Goal: Task Accomplishment & Management: Use online tool/utility

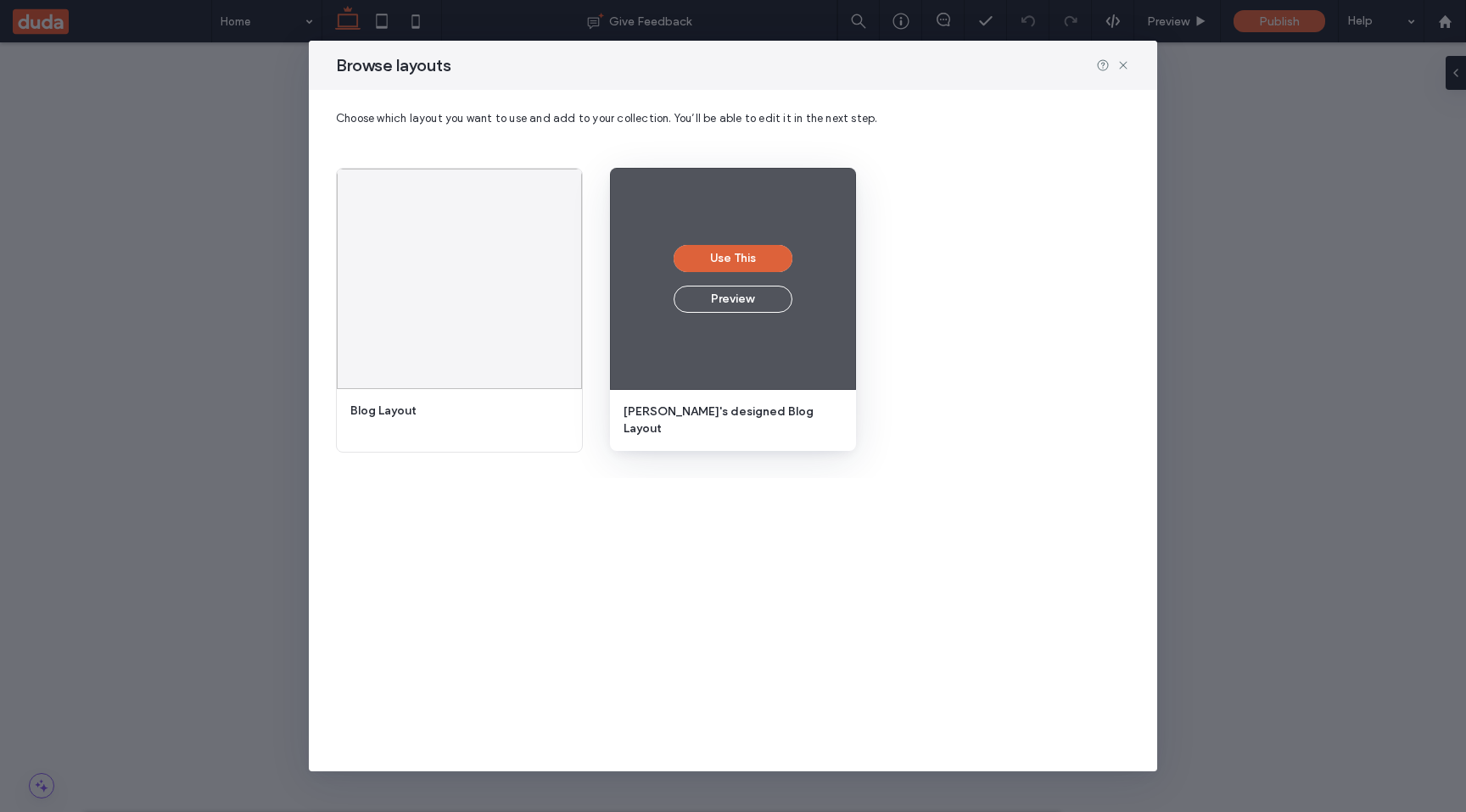
click at [754, 260] on button "Use This" at bounding box center [733, 258] width 119 height 27
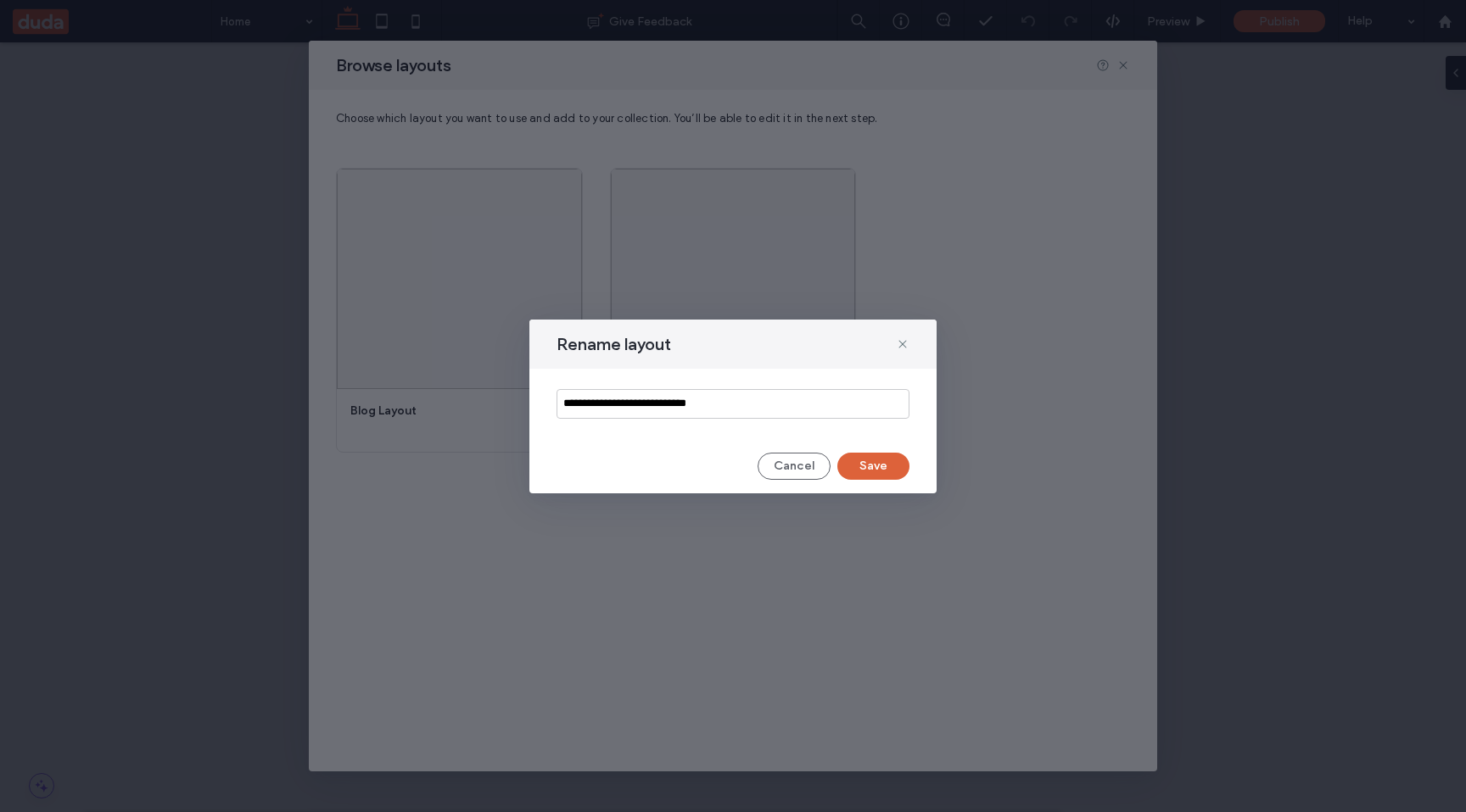
click at [868, 466] on button "Save" at bounding box center [873, 466] width 72 height 27
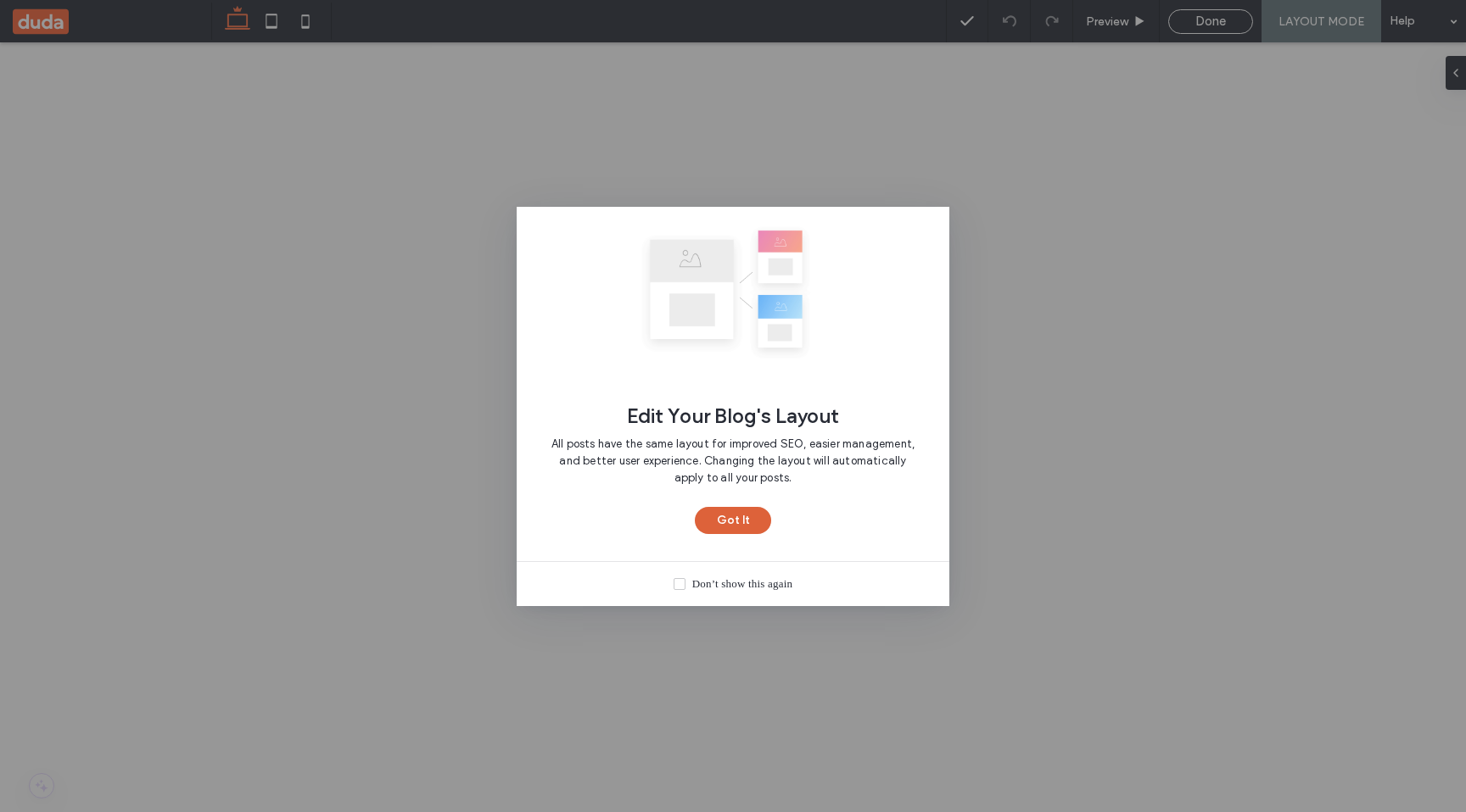
click at [745, 522] on button "Got It" at bounding box center [733, 521] width 76 height 27
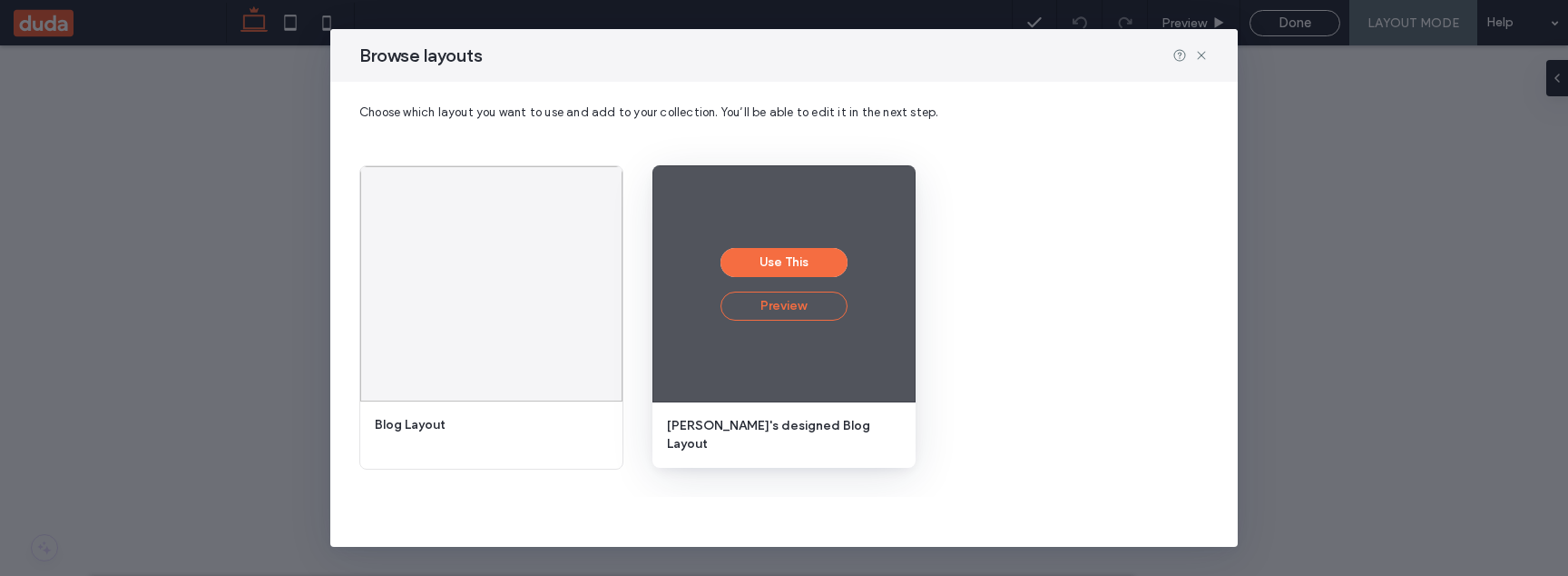
click at [805, 311] on button "Preview" at bounding box center [784, 306] width 127 height 29
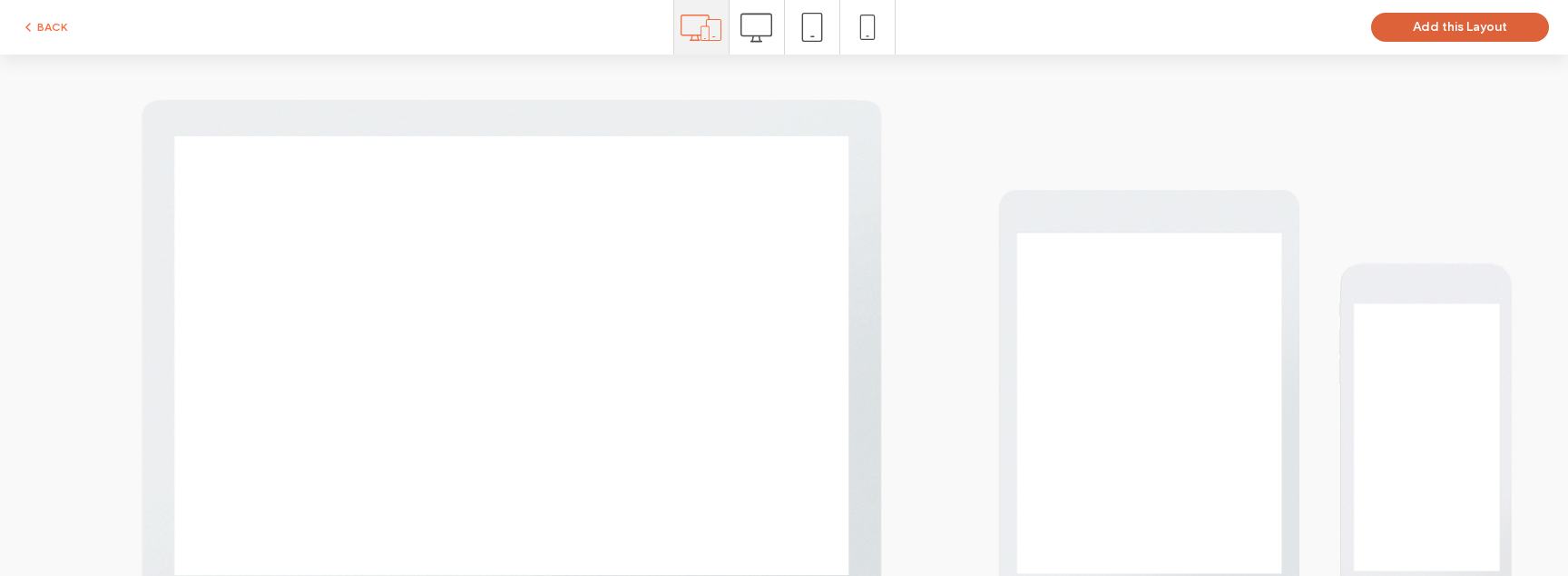
click at [1493, 31] on button "Add this Layout" at bounding box center [1459, 27] width 177 height 29
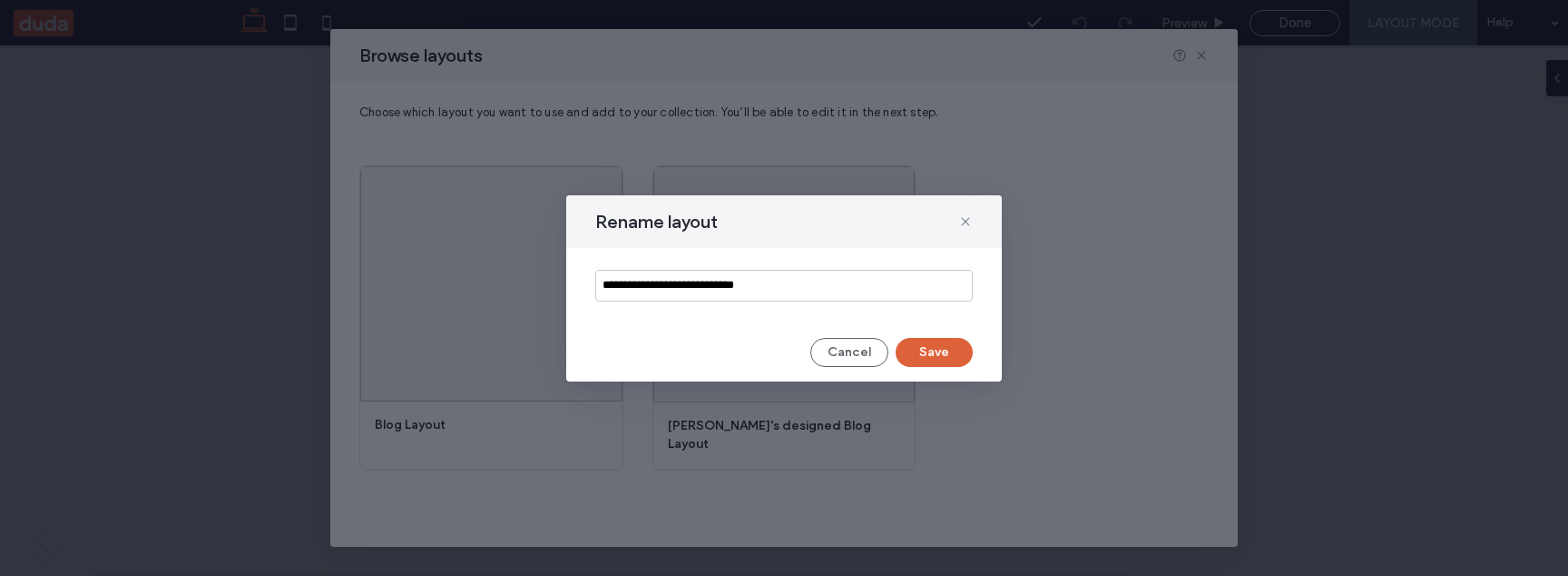
click at [931, 344] on button "Save" at bounding box center [934, 352] width 77 height 29
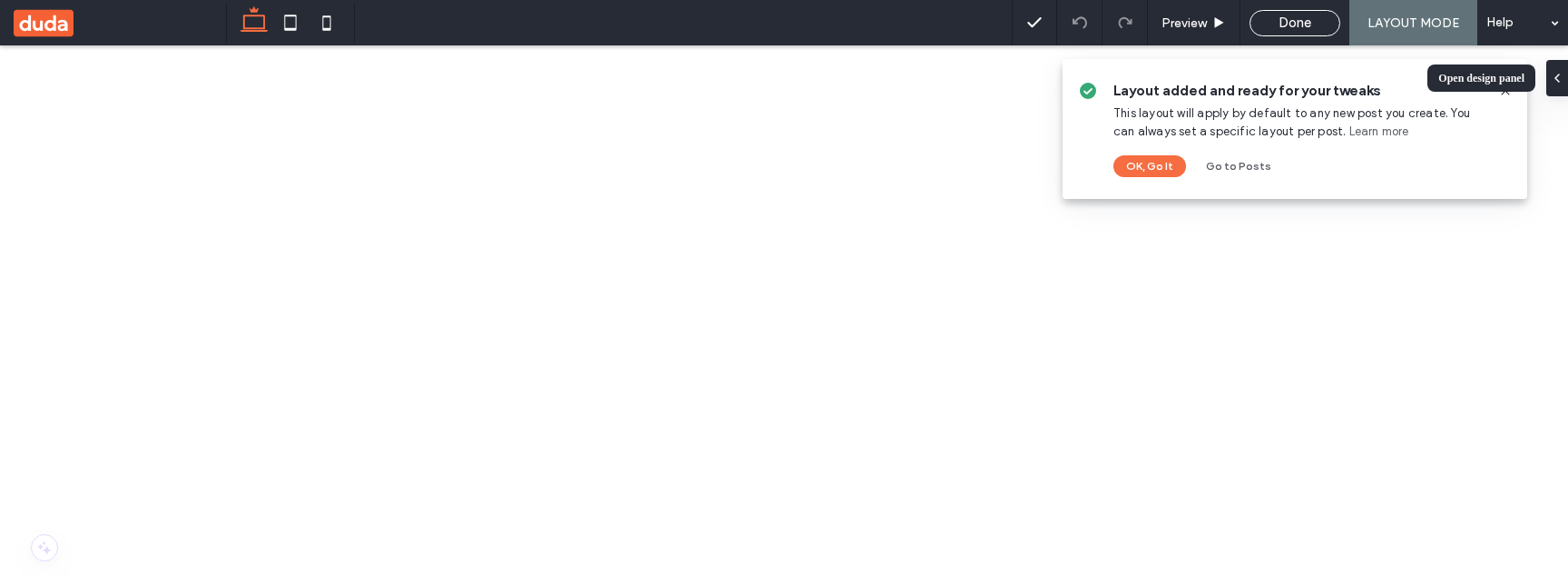
click at [1504, 93] on icon at bounding box center [1504, 90] width 15 height 15
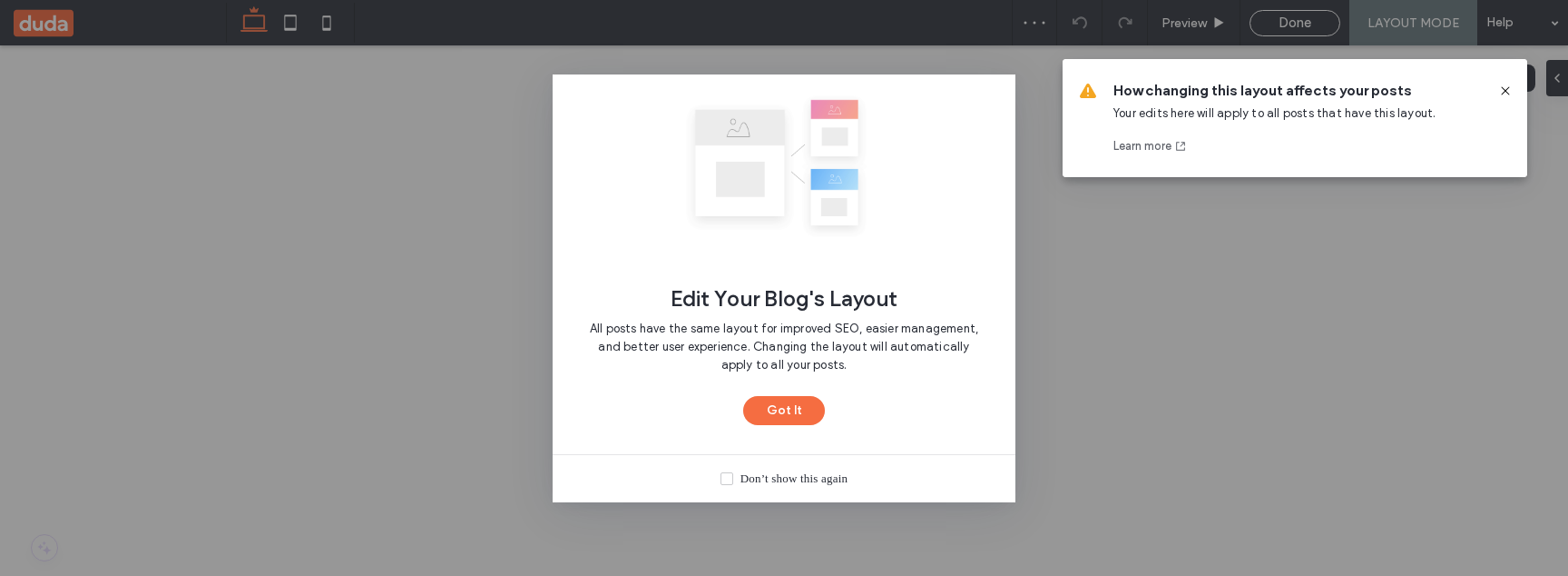
click at [1503, 90] on use at bounding box center [1504, 90] width 8 height 8
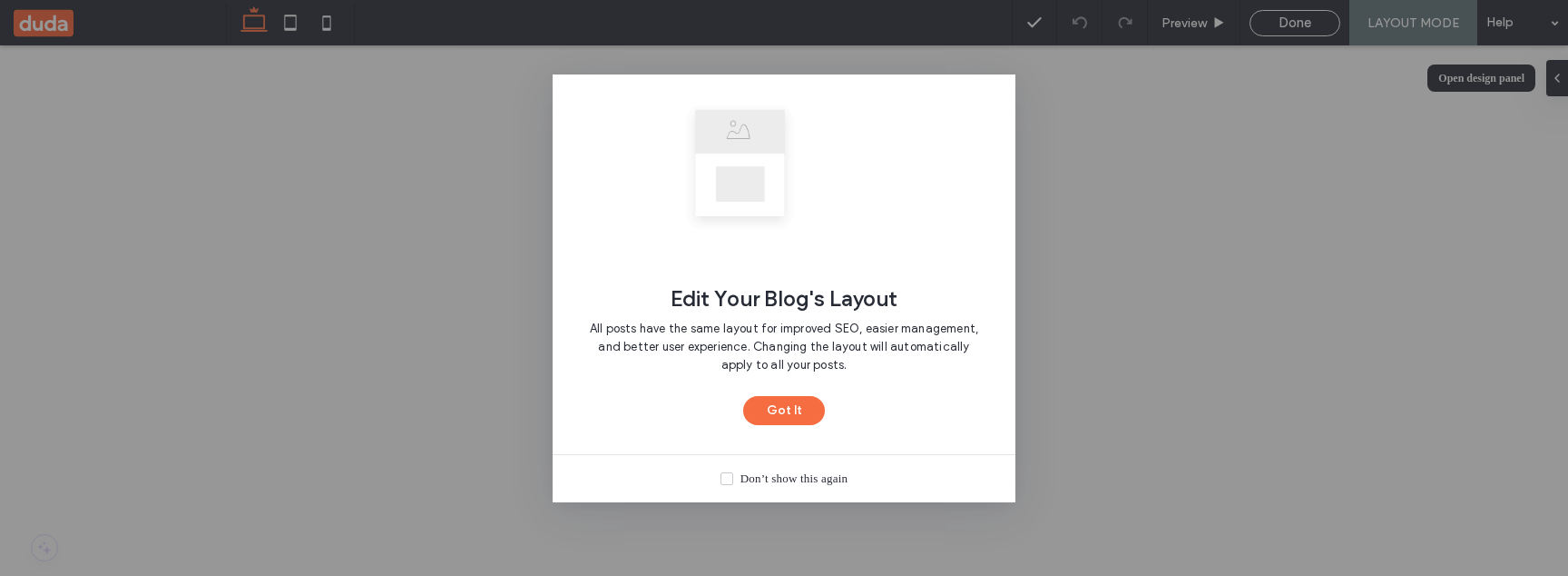
click at [273, 265] on div "Edit Your Blog's Layout All posts have the same layout for improved SEO, easier…" at bounding box center [784, 288] width 1568 height 576
click at [800, 412] on button "Got It" at bounding box center [784, 410] width 81 height 29
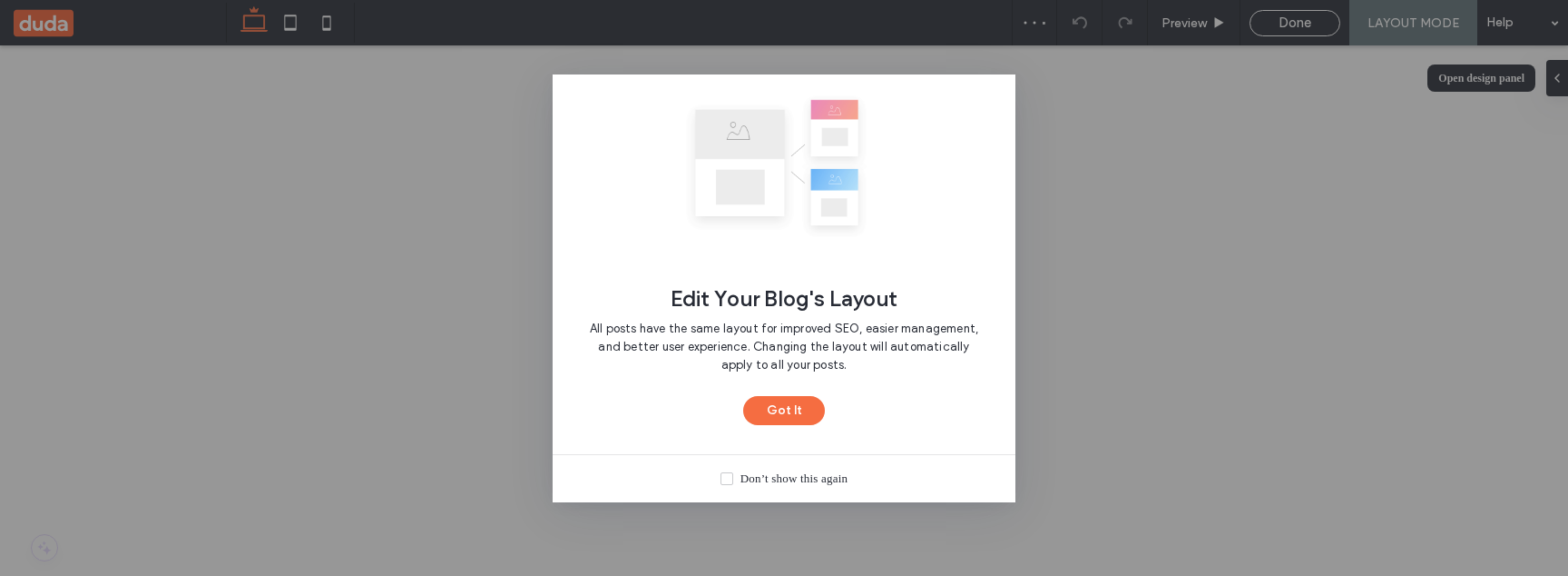
click at [785, 475] on div "Don’t show this again" at bounding box center [793, 478] width 107 height 19
click at [795, 418] on button "Got It" at bounding box center [784, 410] width 81 height 29
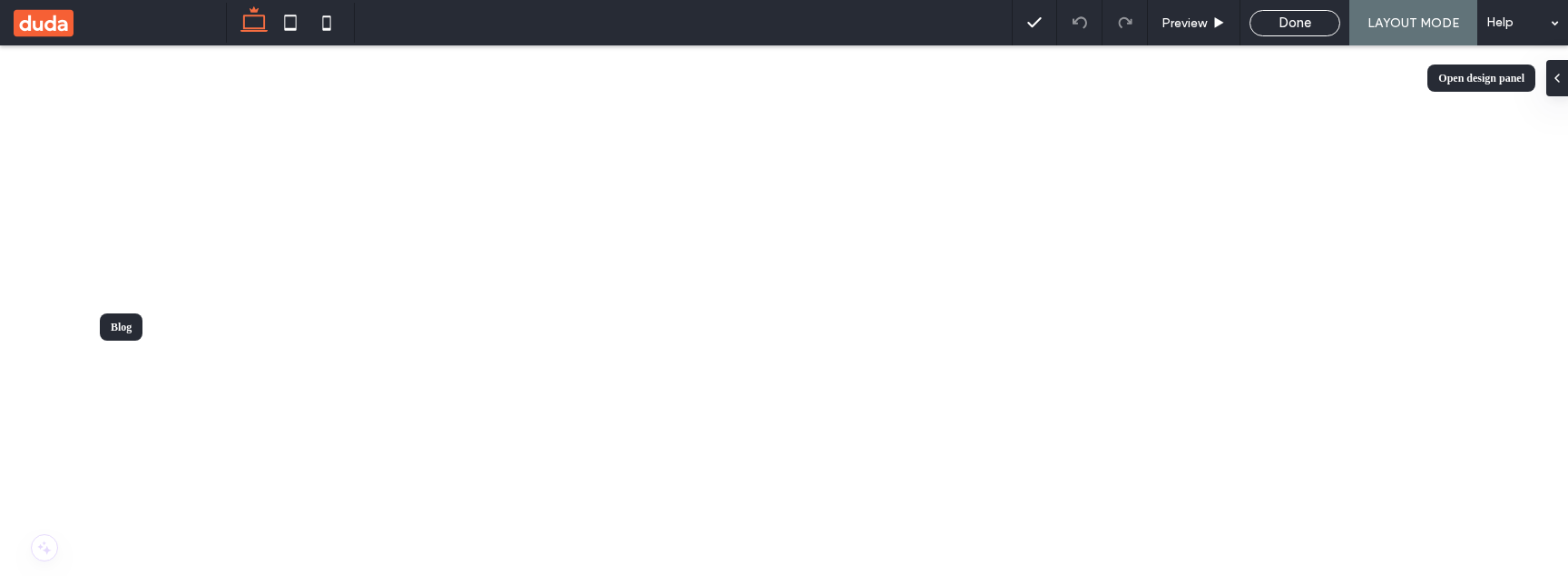
drag, startPoint x: 61, startPoint y: 337, endPoint x: 50, endPoint y: 230, distance: 107.6
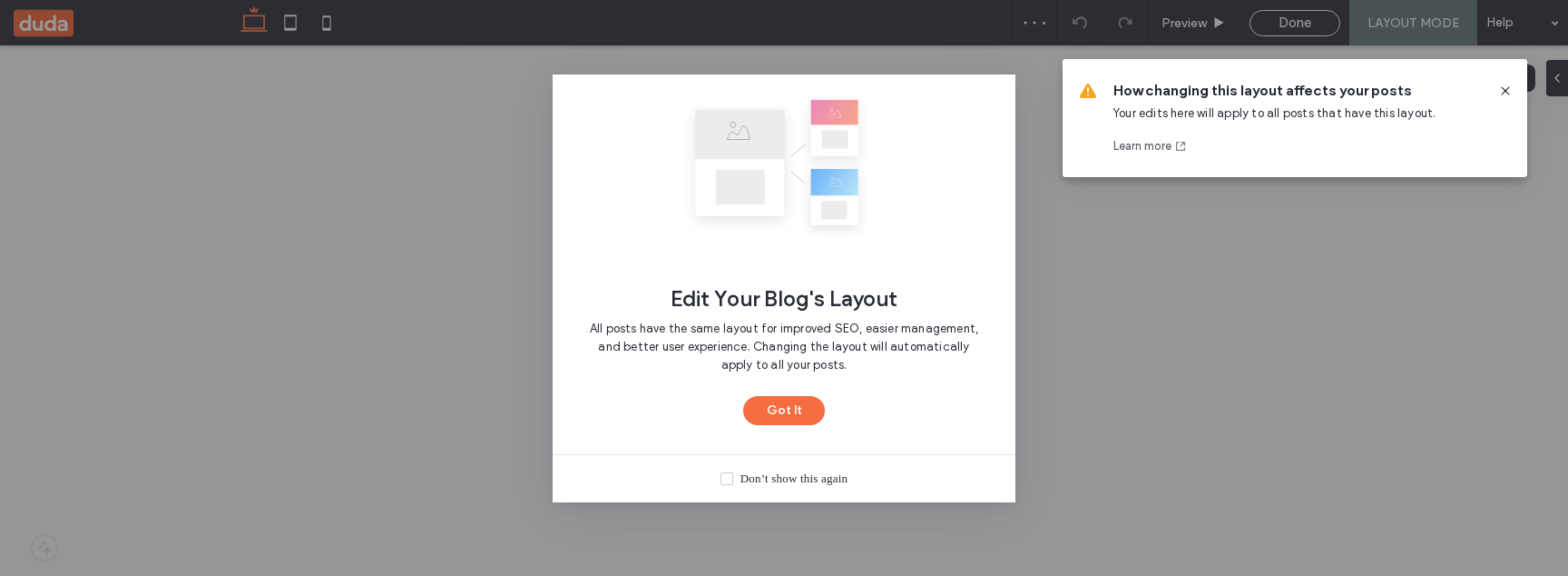
click at [787, 478] on div "Don’t show this again" at bounding box center [793, 478] width 107 height 19
click at [791, 399] on button "Got It" at bounding box center [784, 410] width 81 height 29
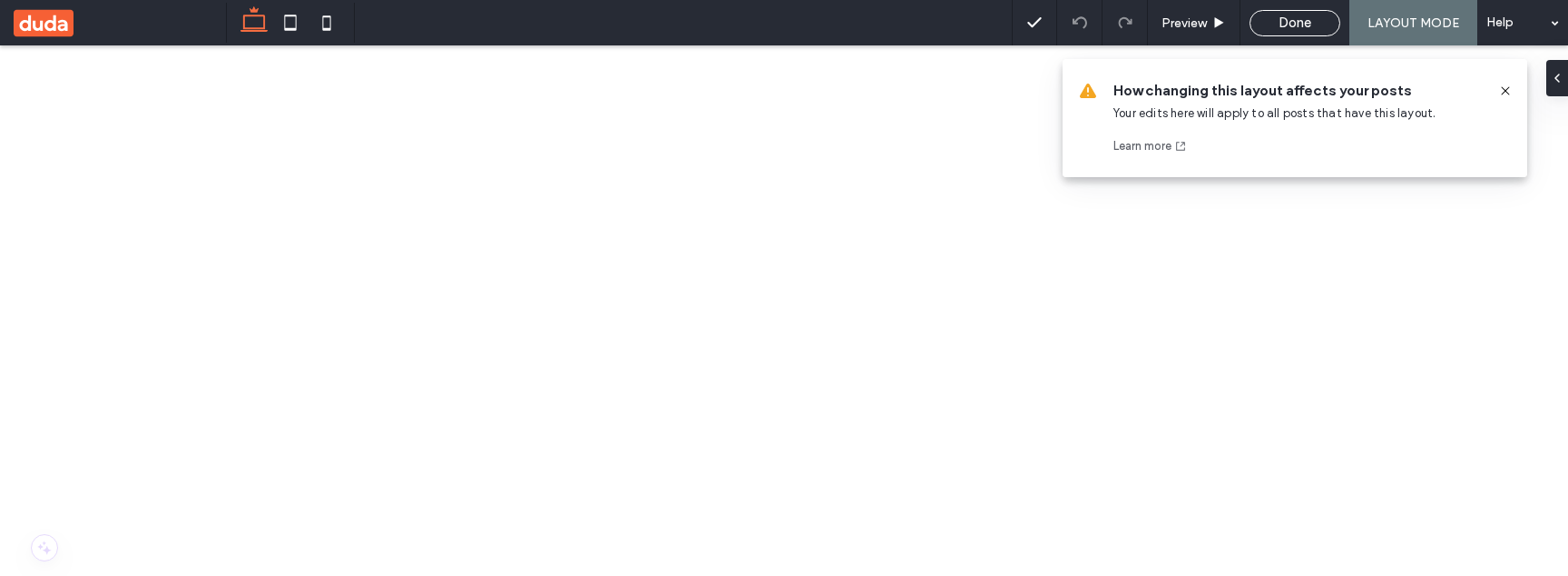
click at [1508, 90] on icon at bounding box center [1504, 90] width 15 height 15
